Goal: Task Accomplishment & Management: Manage account settings

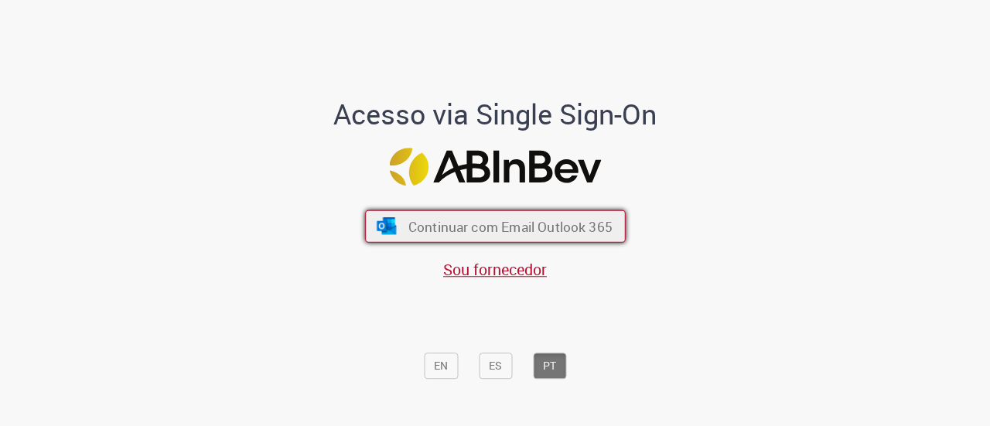
click at [511, 213] on button "Continuar com Email Outlook 365" at bounding box center [495, 226] width 261 height 32
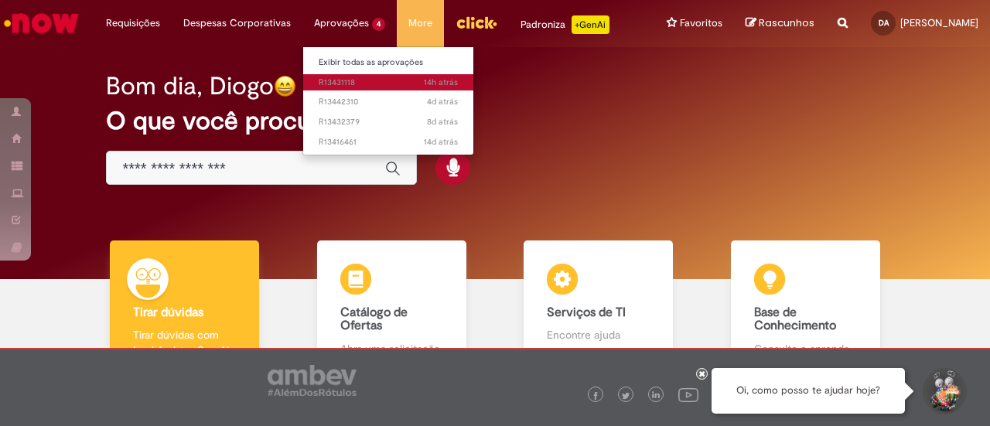
click at [350, 86] on span "14h atrás 14 horas atrás R13431118" at bounding box center [388, 83] width 139 height 12
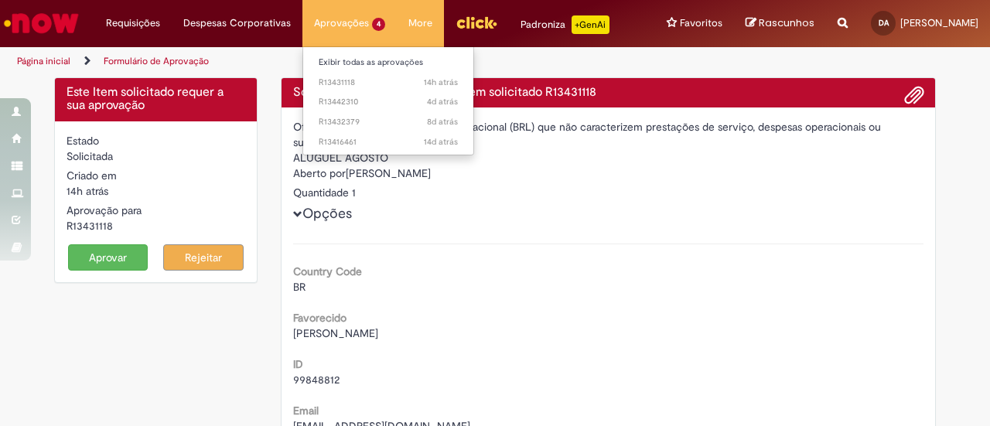
click at [325, 19] on li "Aprovações 4 Exibir todas as aprovações 14h atrás 14 horas atrás R13431118 4d a…" at bounding box center [349, 23] width 94 height 46
click at [326, 107] on span "4d atrás 4 dias atrás R13442310" at bounding box center [388, 102] width 139 height 12
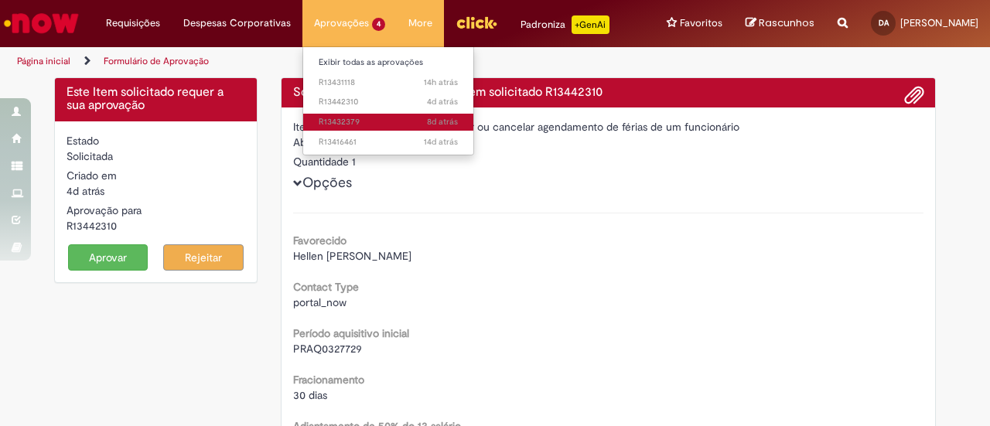
click at [327, 125] on span "8d atrás 8 dias atrás R13432379" at bounding box center [388, 122] width 139 height 12
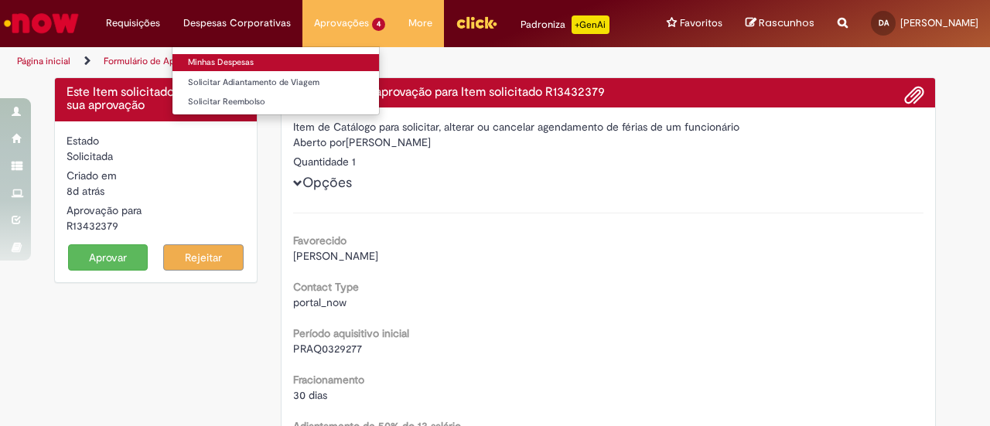
click at [232, 62] on link "Minhas Despesas" at bounding box center [275, 62] width 207 height 17
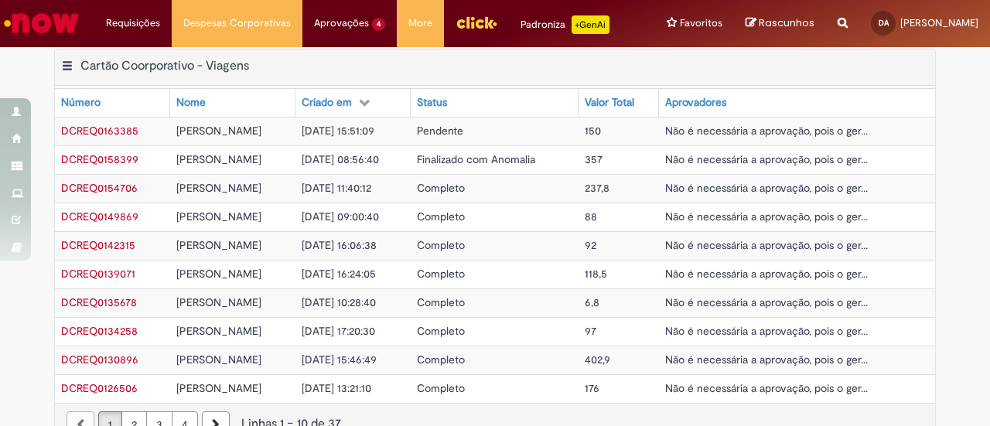
scroll to position [636, 0]
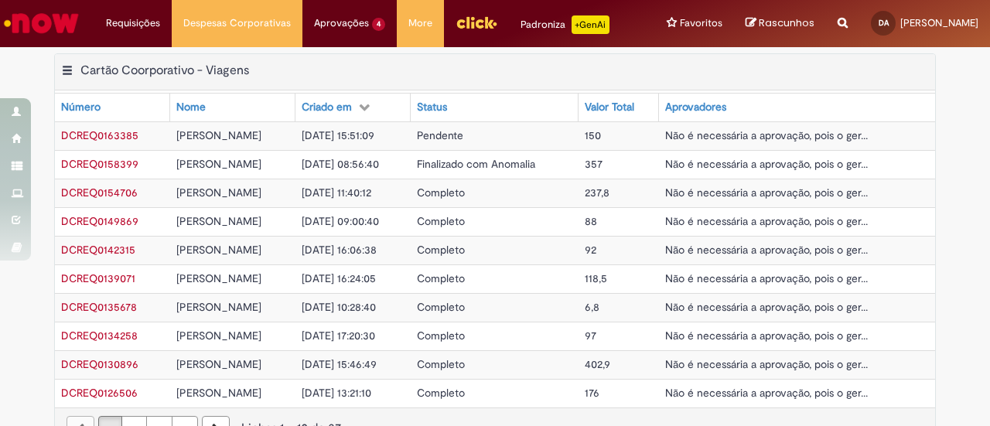
click at [463, 142] on span "Pendente" at bounding box center [440, 135] width 46 height 14
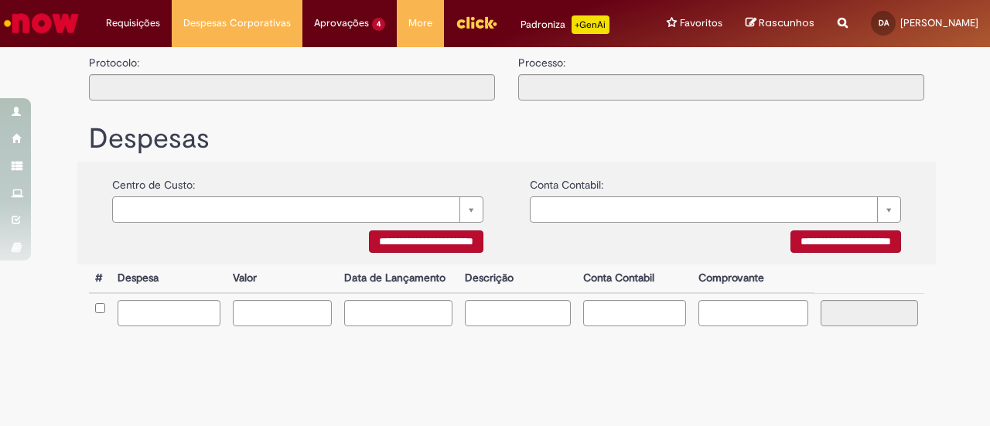
type input "**********"
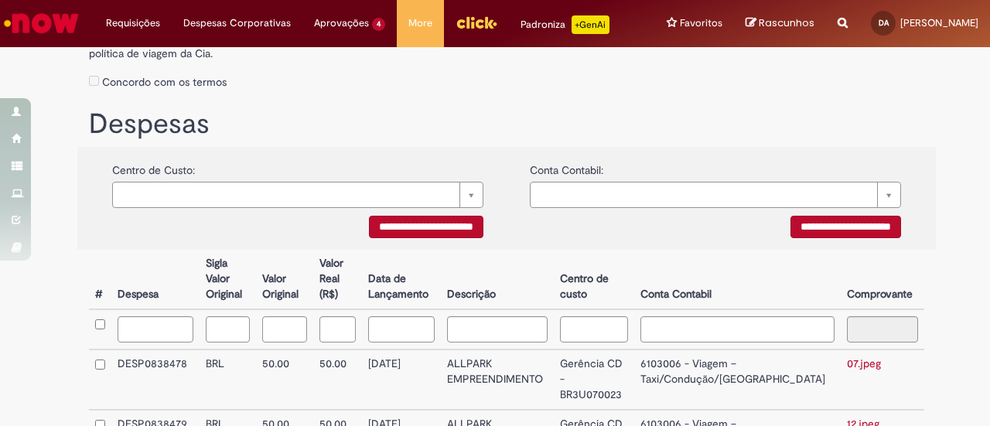
scroll to position [549, 0]
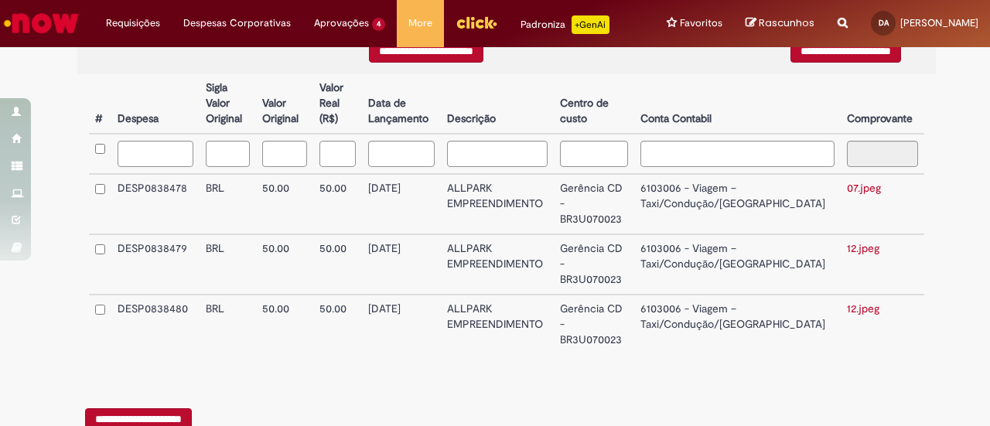
click at [145, 408] on input "**********" at bounding box center [138, 419] width 107 height 22
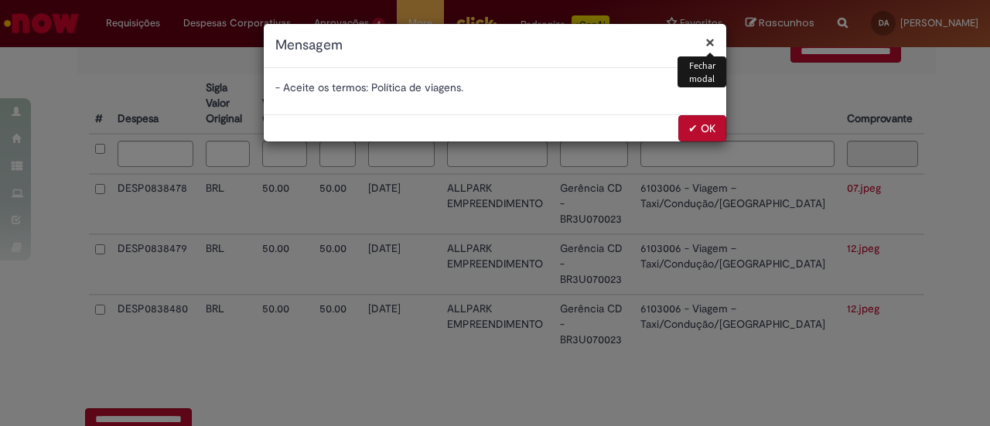
click at [716, 135] on button "✔ OK" at bounding box center [702, 128] width 48 height 26
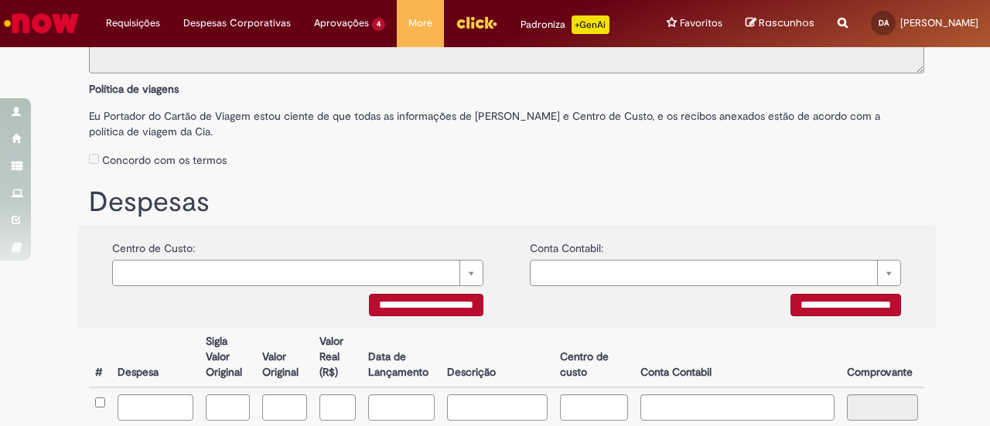
scroll to position [291, 0]
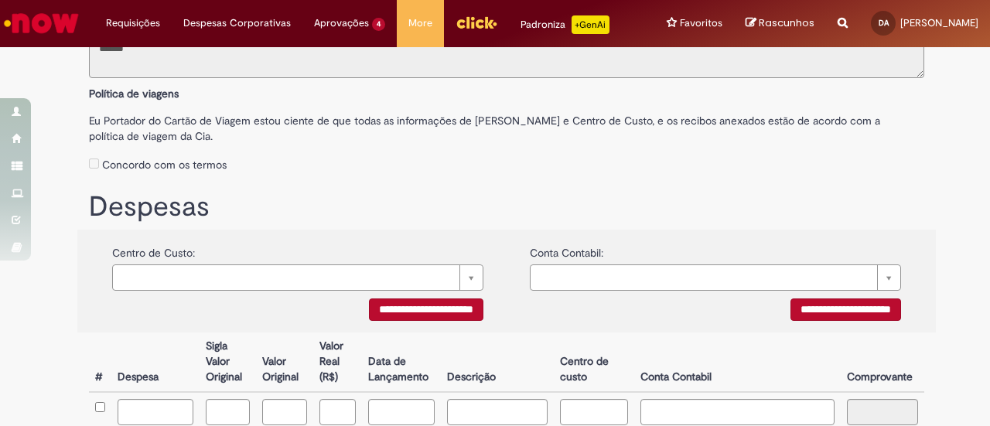
click at [89, 176] on div "Concordo com os termos" at bounding box center [506, 162] width 835 height 29
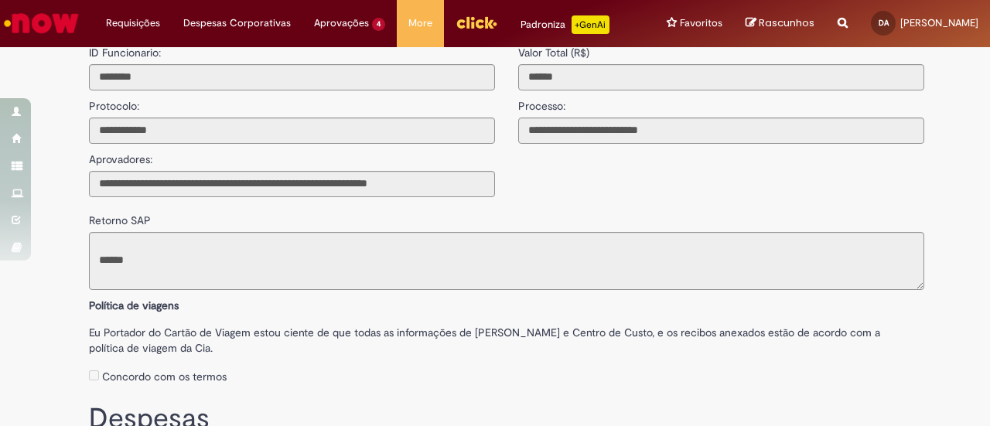
scroll to position [0, 0]
